Goal: Use online tool/utility

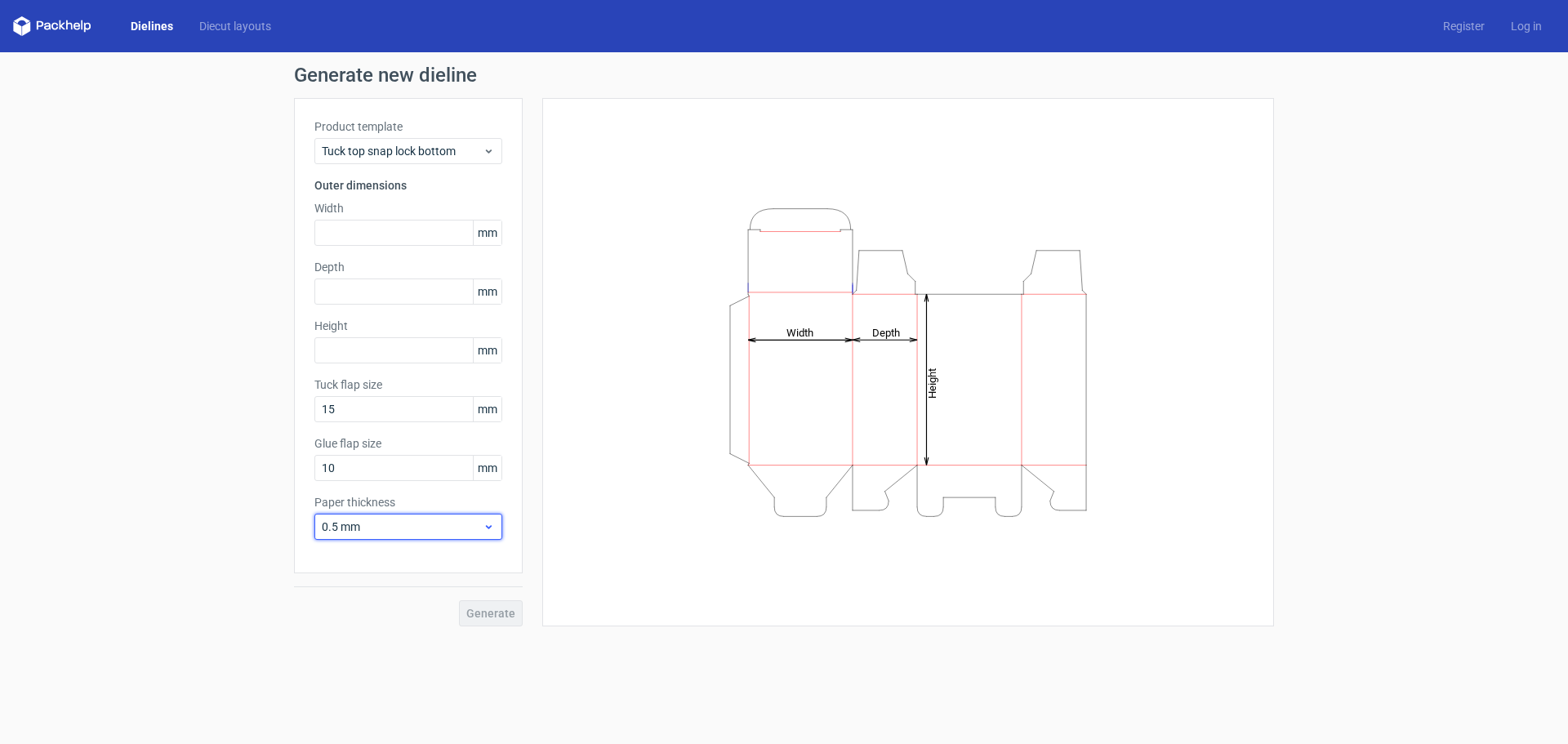
click at [440, 528] on span "0.5 mm" at bounding box center [403, 526] width 161 height 16
click at [379, 642] on div "1.5 mm" at bounding box center [409, 642] width 175 height 26
click at [824, 418] on icon "Height Depth Width" at bounding box center [908, 362] width 490 height 326
click at [459, 149] on span "Tuck top snap lock bottom" at bounding box center [403, 151] width 161 height 16
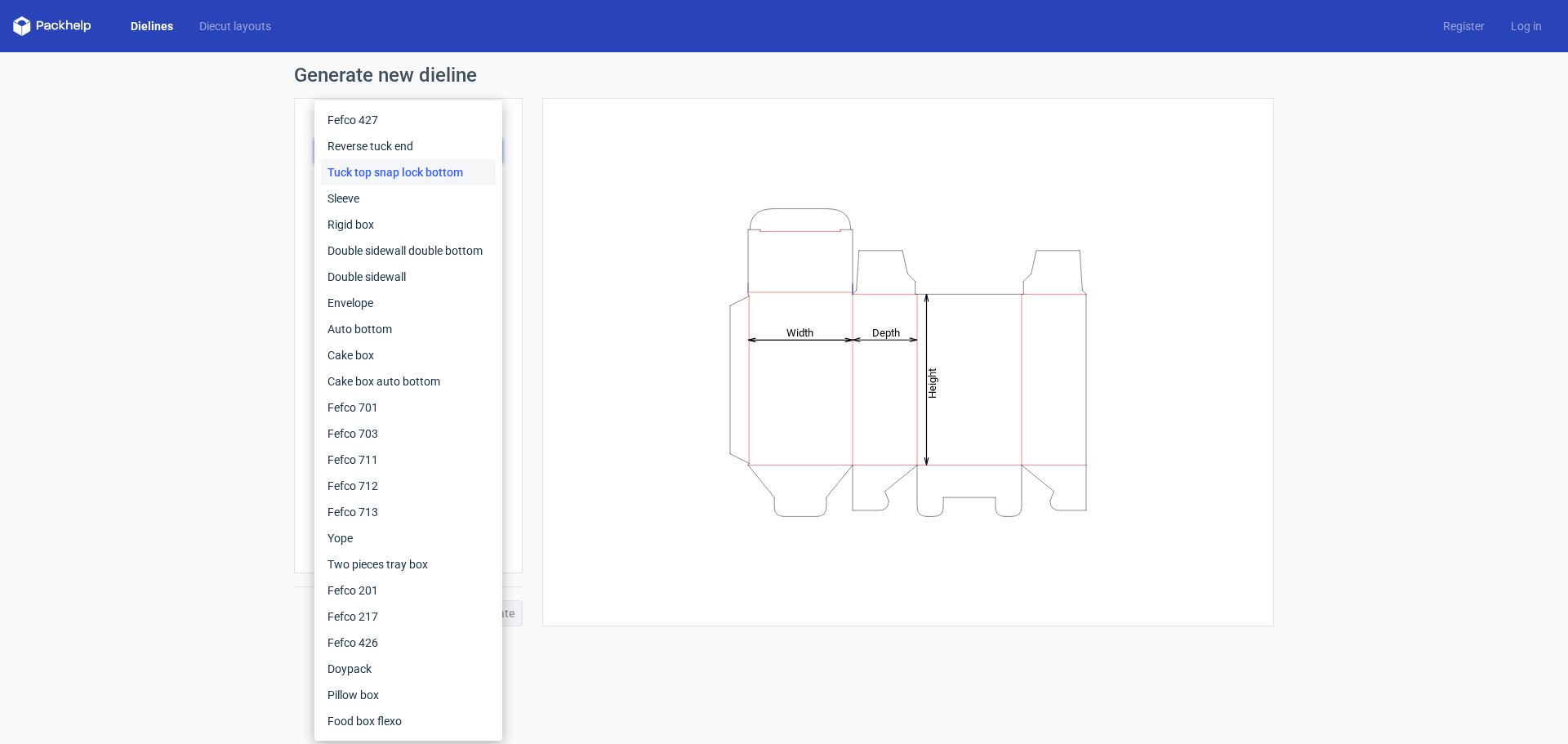
click at [194, 417] on div "Generate new dieline Product template Tuck top snap lock bottom Outer dimension…" at bounding box center [784, 346] width 1568 height 587
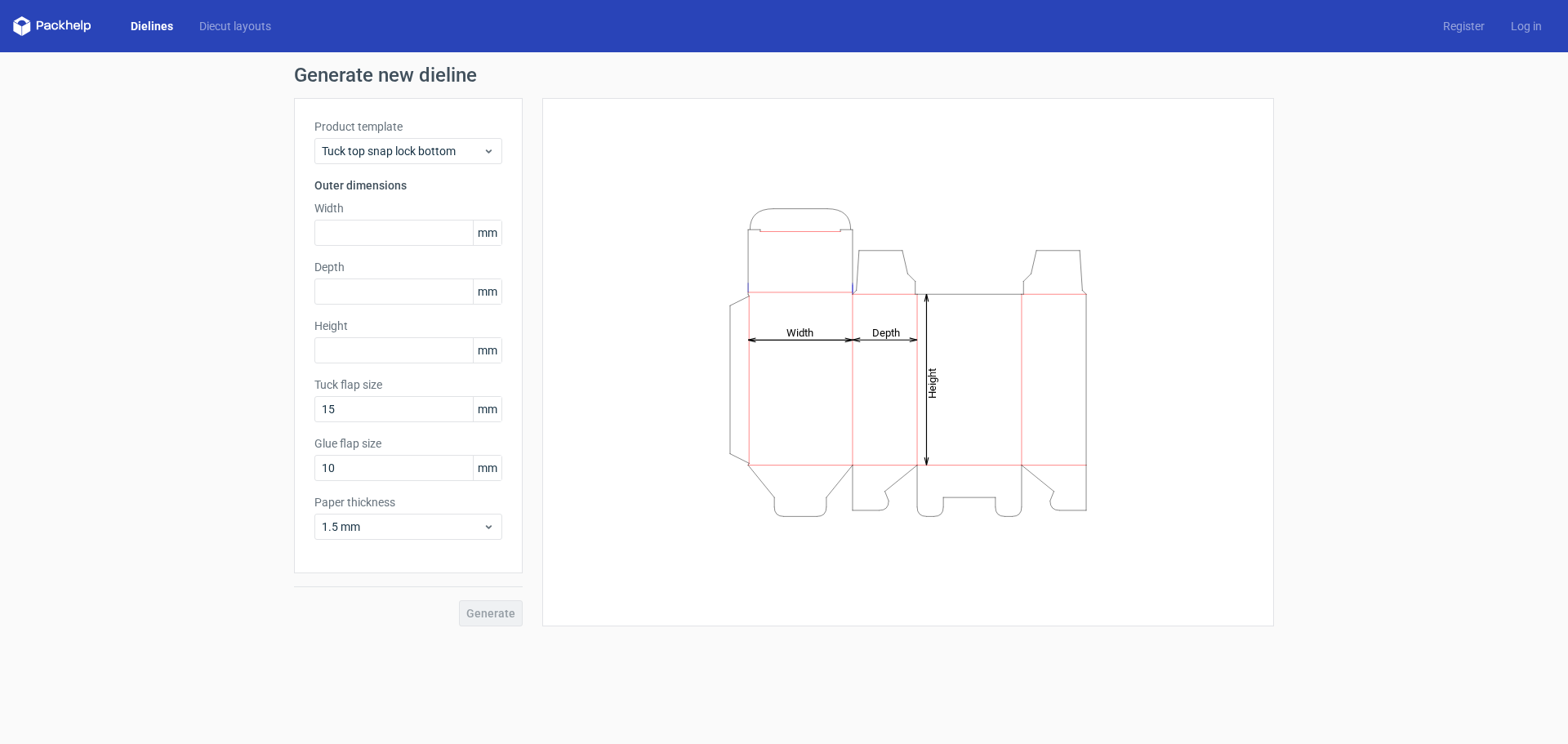
click at [472, 608] on div "Generate" at bounding box center [409, 600] width 229 height 53
click at [472, 607] on div "Generate" at bounding box center [409, 600] width 229 height 53
click at [405, 231] on input "text" at bounding box center [408, 233] width 188 height 26
click at [241, 31] on link "Diecut layouts" at bounding box center [235, 26] width 98 height 16
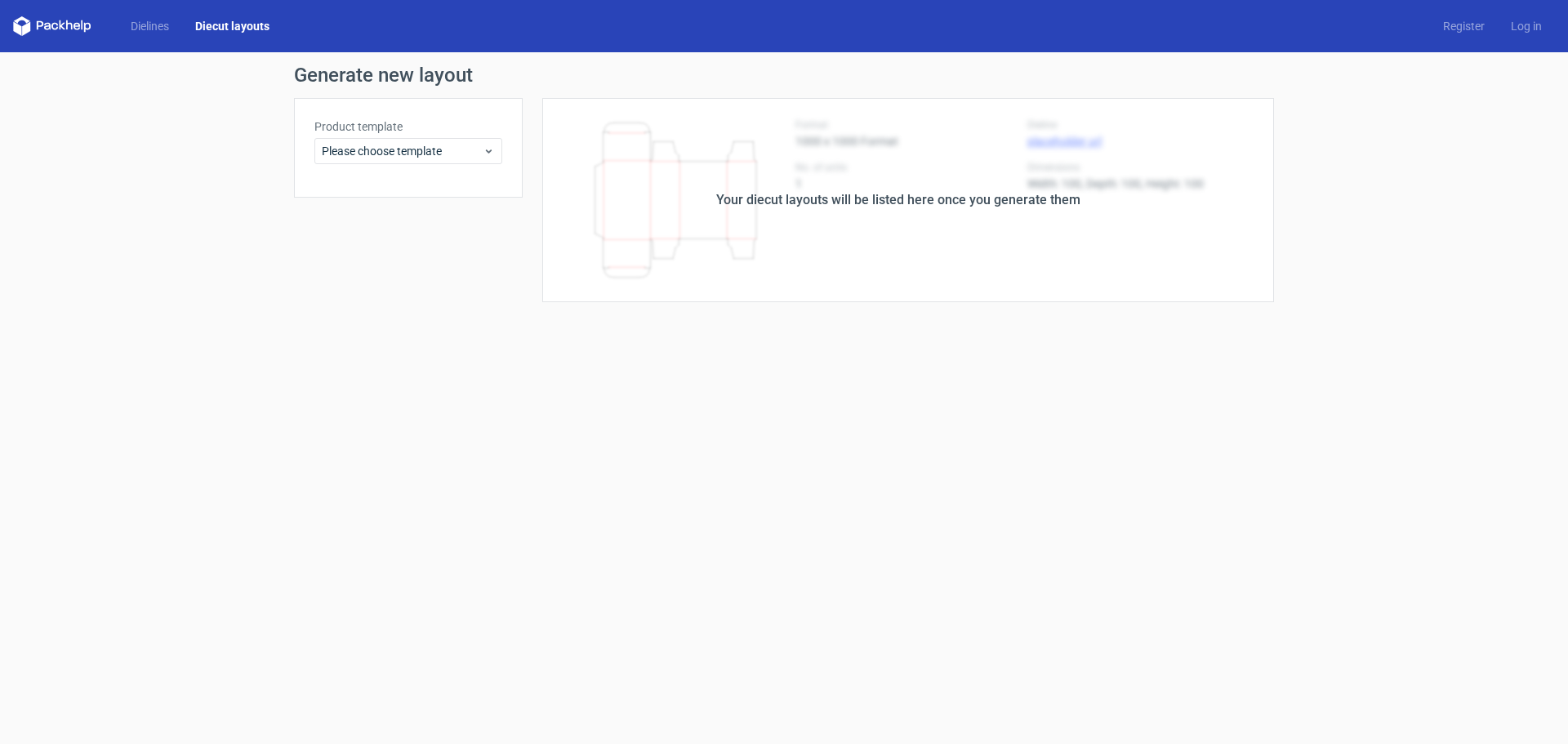
click at [853, 199] on div "Your diecut layouts will be listed here once you generate them" at bounding box center [898, 200] width 364 height 20
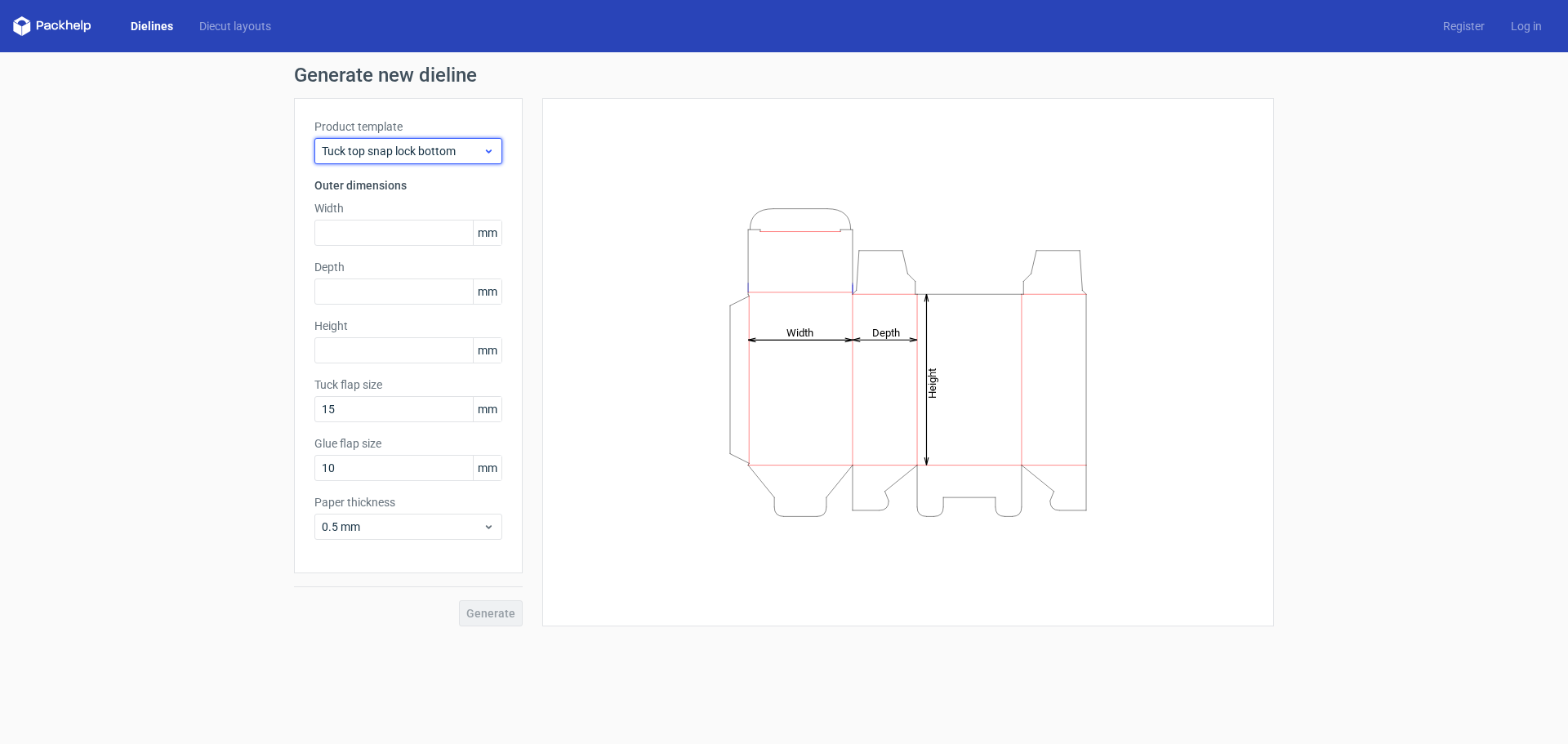
click at [465, 156] on span "Tuck top snap lock bottom" at bounding box center [403, 151] width 161 height 16
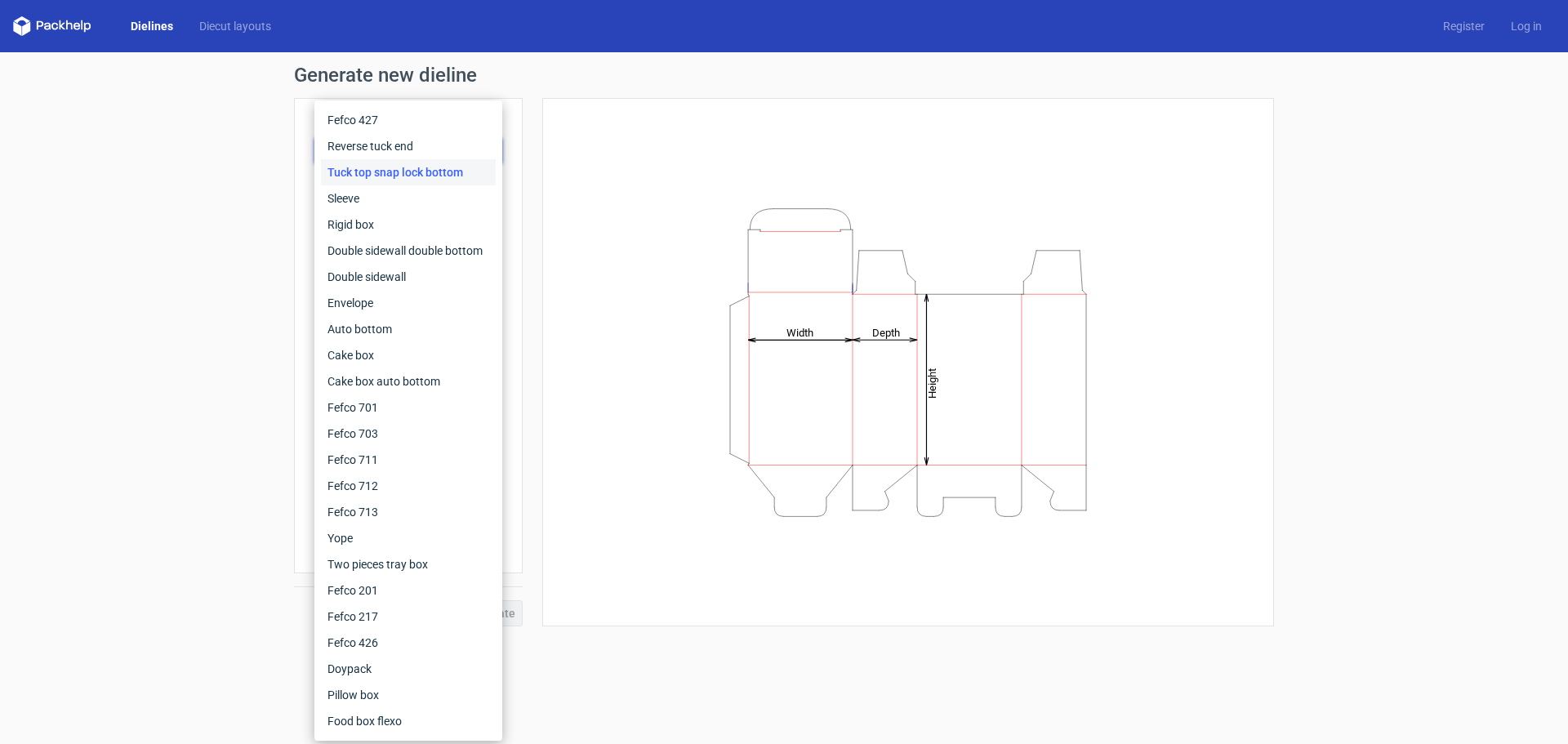
click at [1249, 233] on div "Height Depth Width" at bounding box center [908, 362] width 691 height 487
